Goal: Navigation & Orientation: Find specific page/section

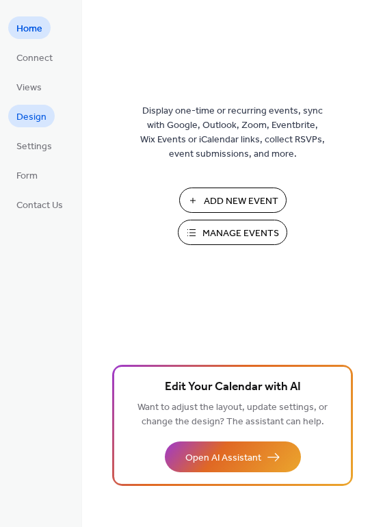
click at [25, 111] on span "Design" at bounding box center [31, 117] width 30 height 14
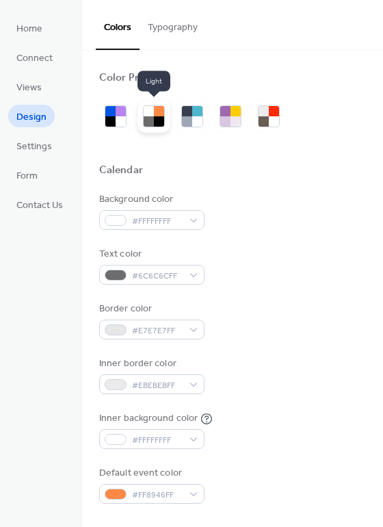
click at [152, 116] on div at bounding box center [149, 121] width 10 height 10
click at [151, 118] on div at bounding box center [149, 121] width 10 height 10
click at [22, 86] on span "Views" at bounding box center [28, 88] width 25 height 14
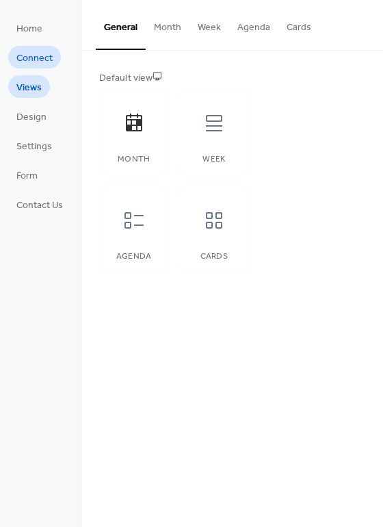
click at [21, 63] on span "Connect" at bounding box center [34, 58] width 36 height 14
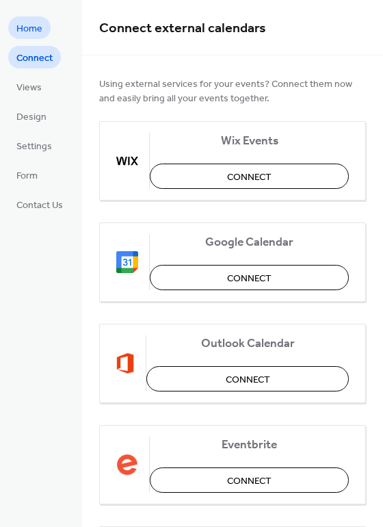
click at [23, 36] on span "Home" at bounding box center [29, 29] width 26 height 14
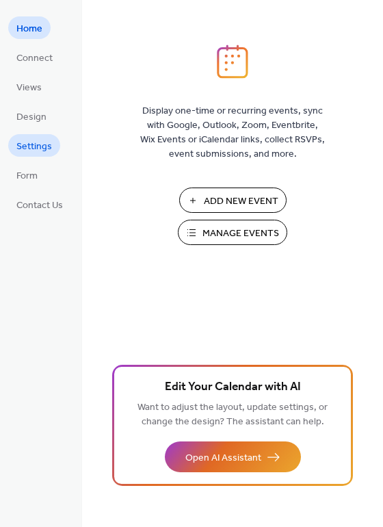
click at [25, 151] on span "Settings" at bounding box center [34, 147] width 36 height 14
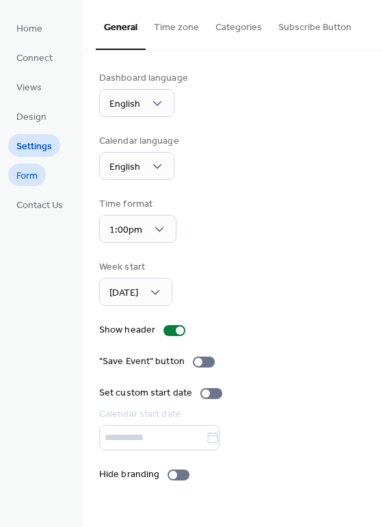
click at [25, 183] on span "Form" at bounding box center [26, 176] width 21 height 14
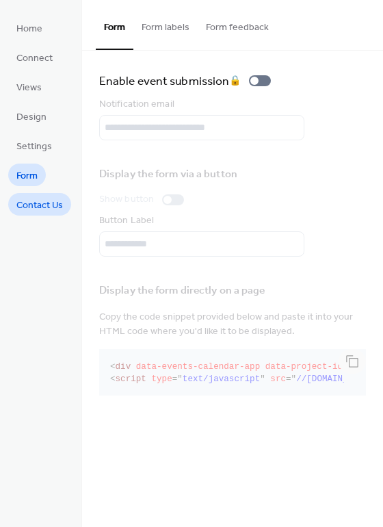
click at [27, 210] on span "Contact Us" at bounding box center [39, 206] width 47 height 14
